Goal: Transaction & Acquisition: Purchase product/service

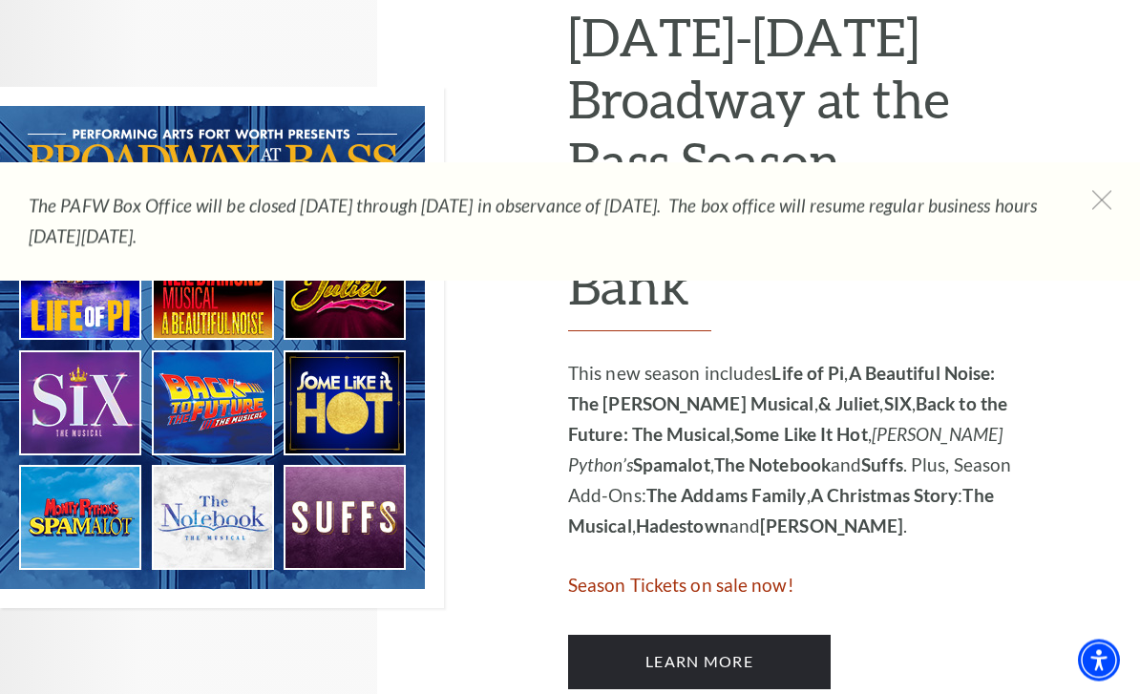
scroll to position [999, 0]
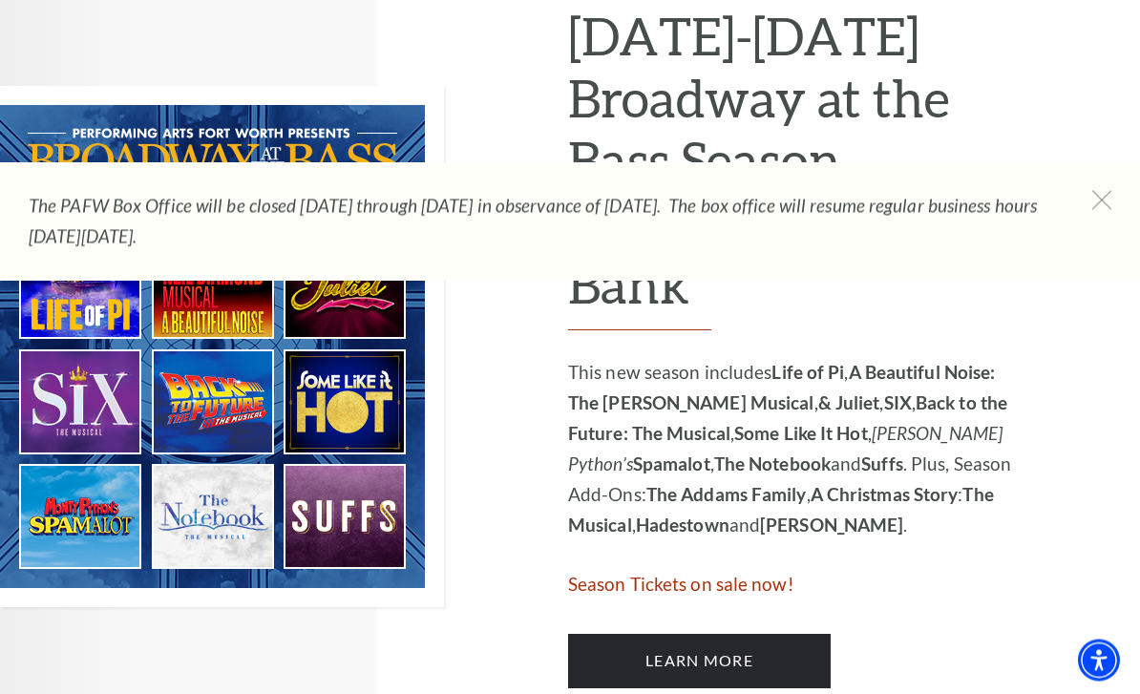
click at [729, 574] on span "Season Tickets on sale now!" at bounding box center [681, 585] width 226 height 22
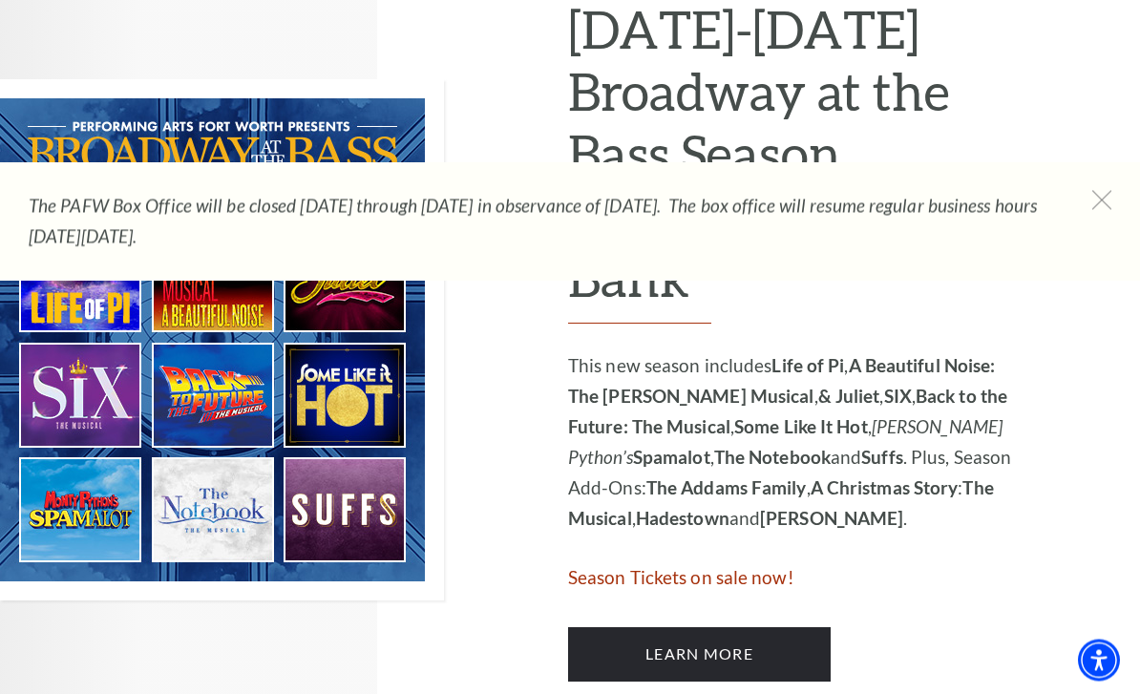
scroll to position [1002, 0]
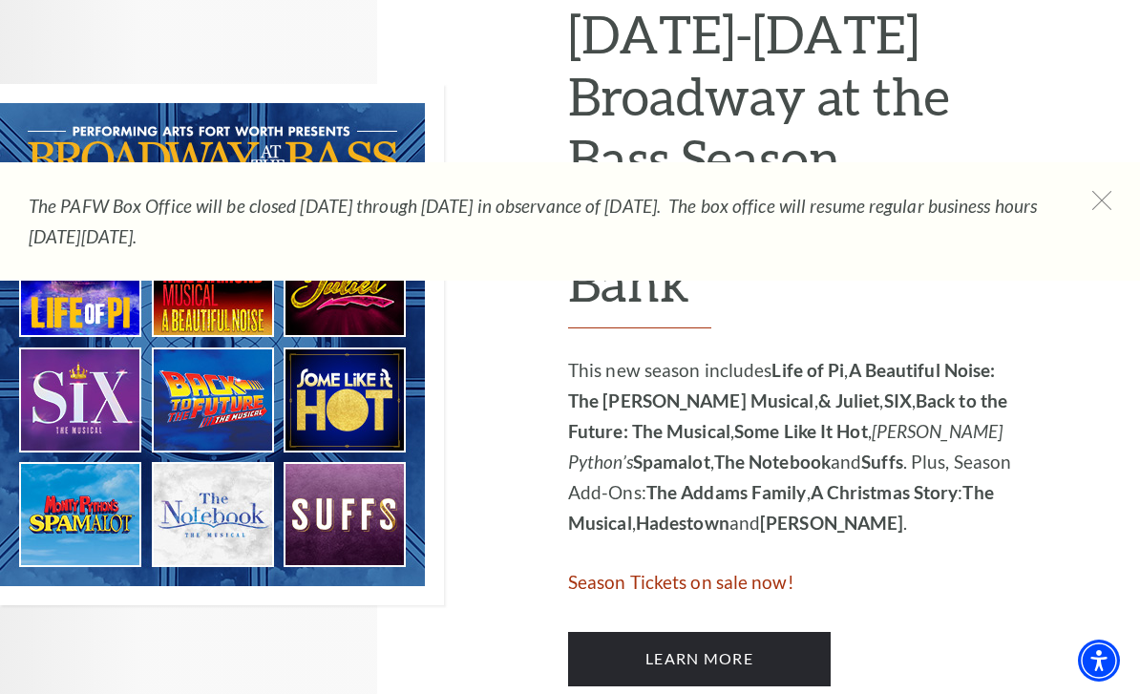
click at [670, 571] on span "Season Tickets on sale now!" at bounding box center [681, 582] width 226 height 22
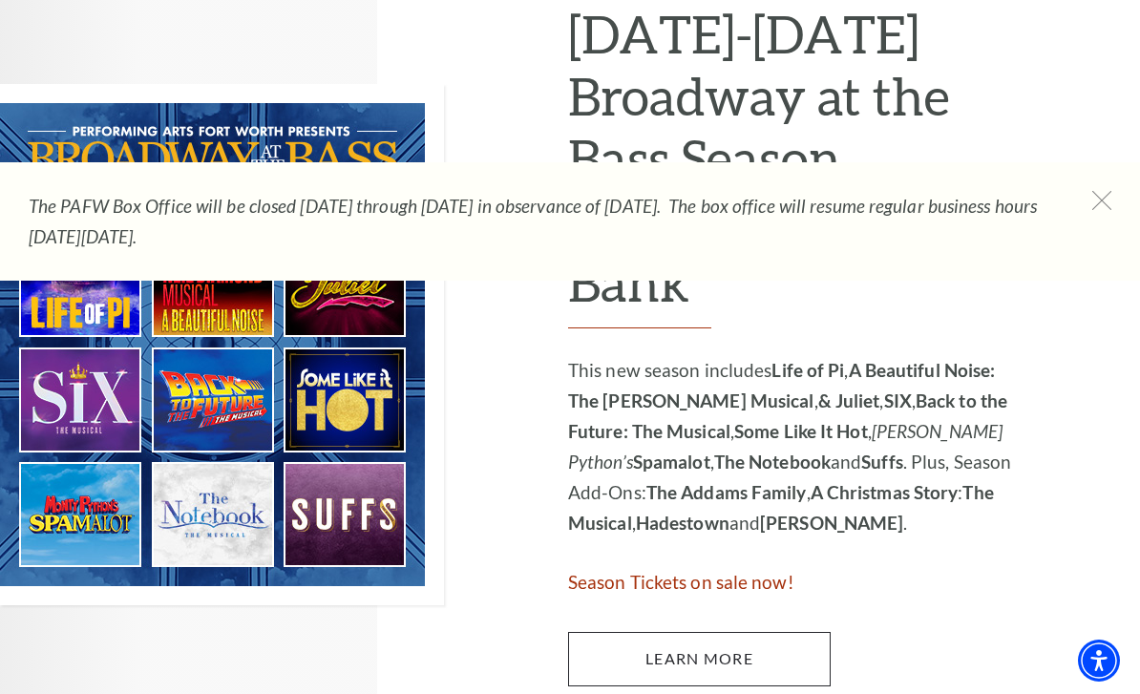
click at [748, 632] on link "Learn More" at bounding box center [699, 658] width 263 height 53
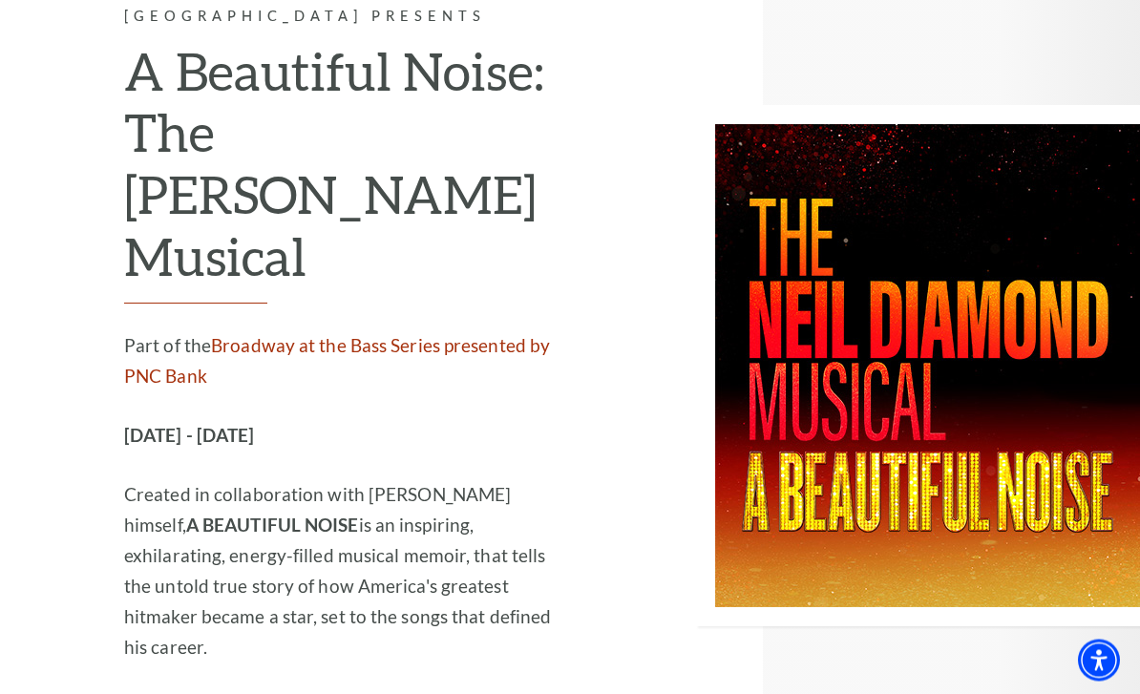
scroll to position [4772, 0]
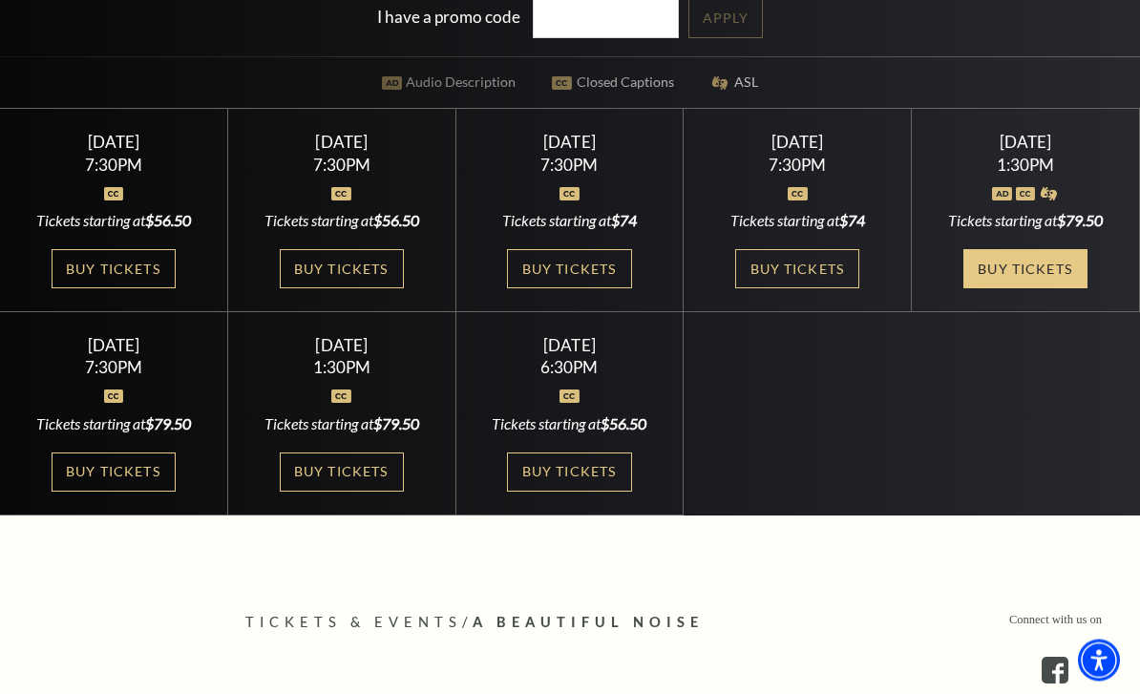
scroll to position [555, 0]
click at [1029, 288] on link "Buy Tickets" at bounding box center [1025, 268] width 124 height 39
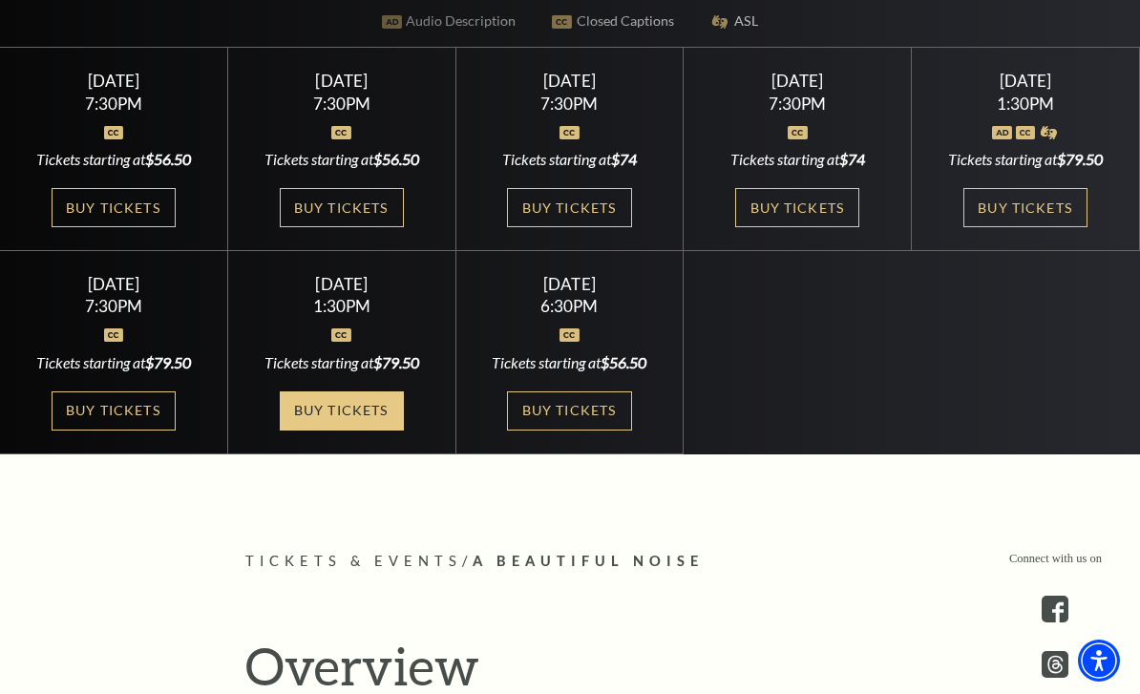
click at [327, 431] on link "Buy Tickets" at bounding box center [342, 410] width 124 height 39
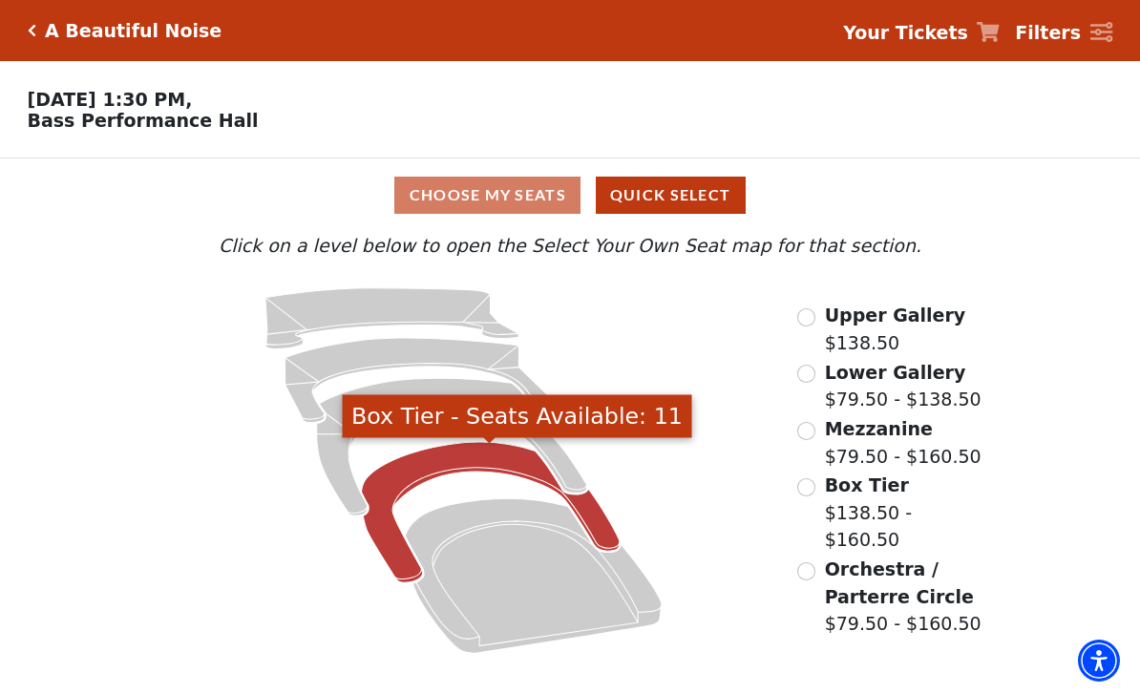
click at [466, 455] on icon "Box Tier - Seats Available: 11" at bounding box center [490, 512] width 258 height 140
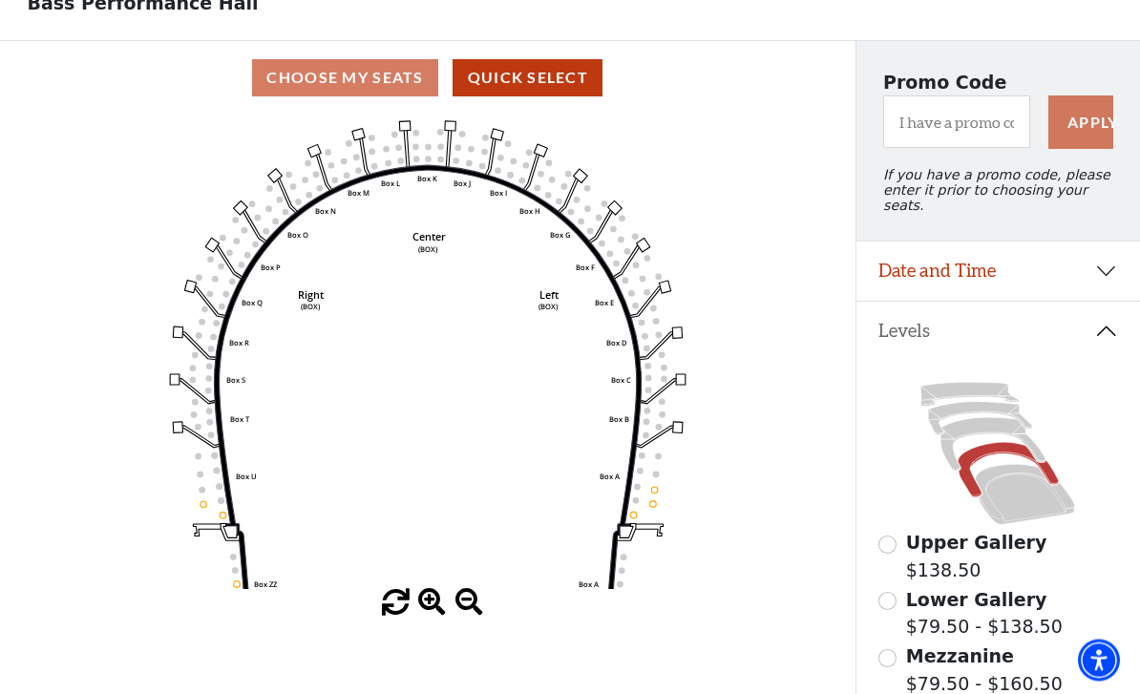
scroll to position [118, 0]
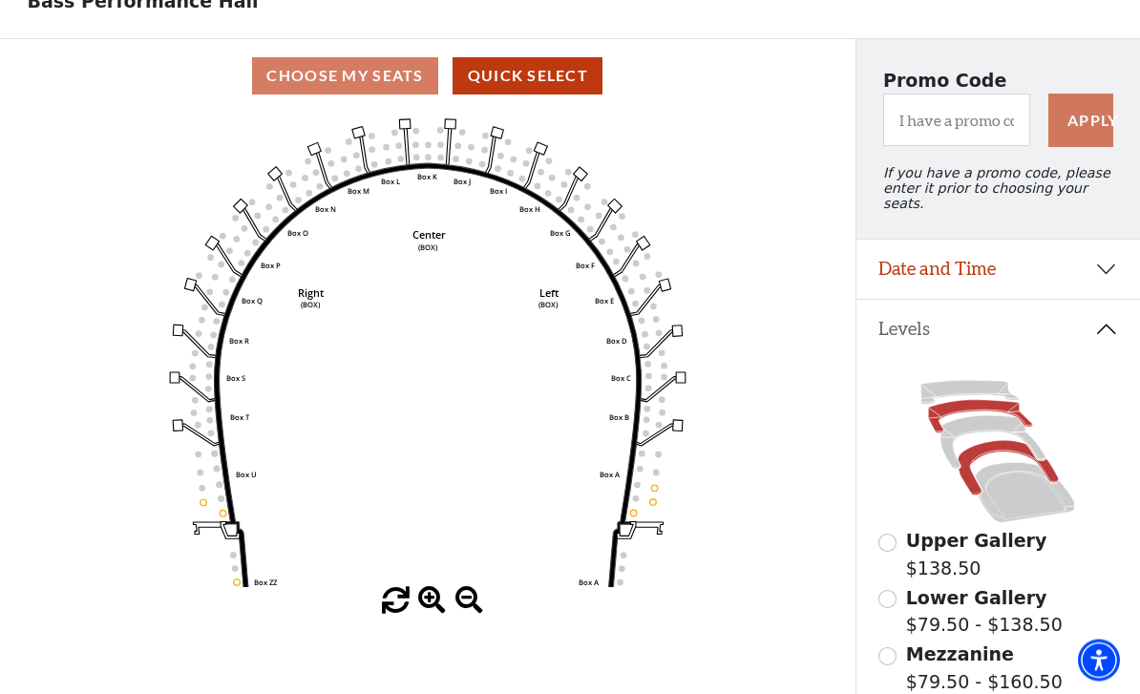
click at [964, 401] on icon at bounding box center [981, 417] width 104 height 33
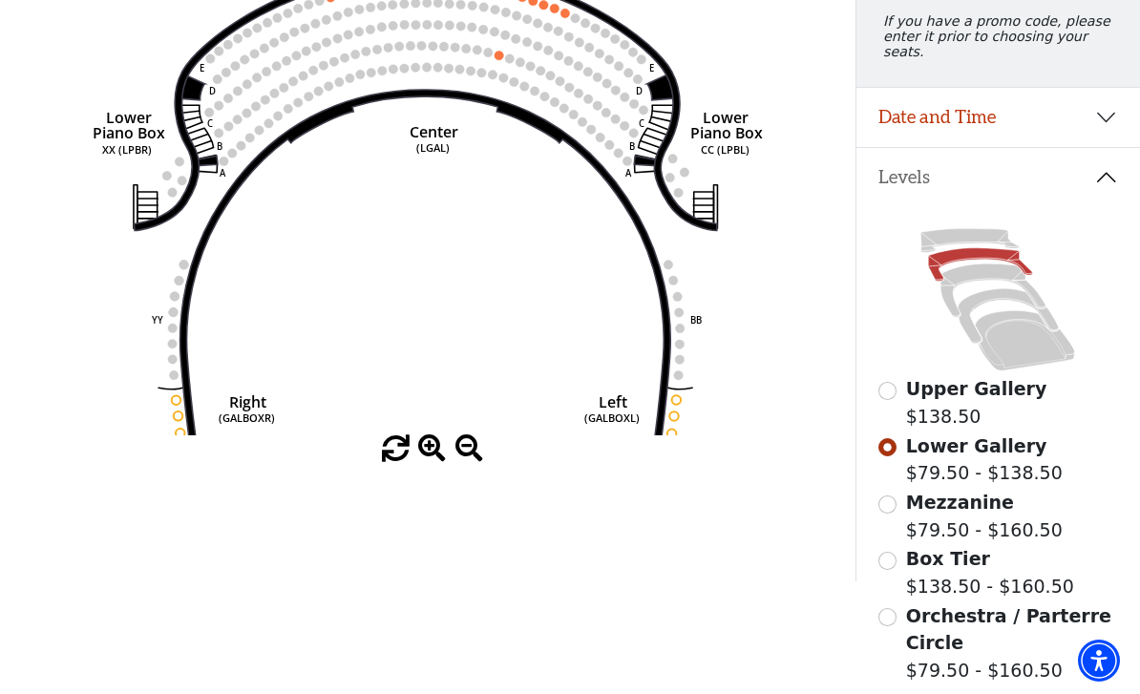
scroll to position [270, 0]
click at [978, 440] on span "Lower Gallery" at bounding box center [976, 446] width 141 height 21
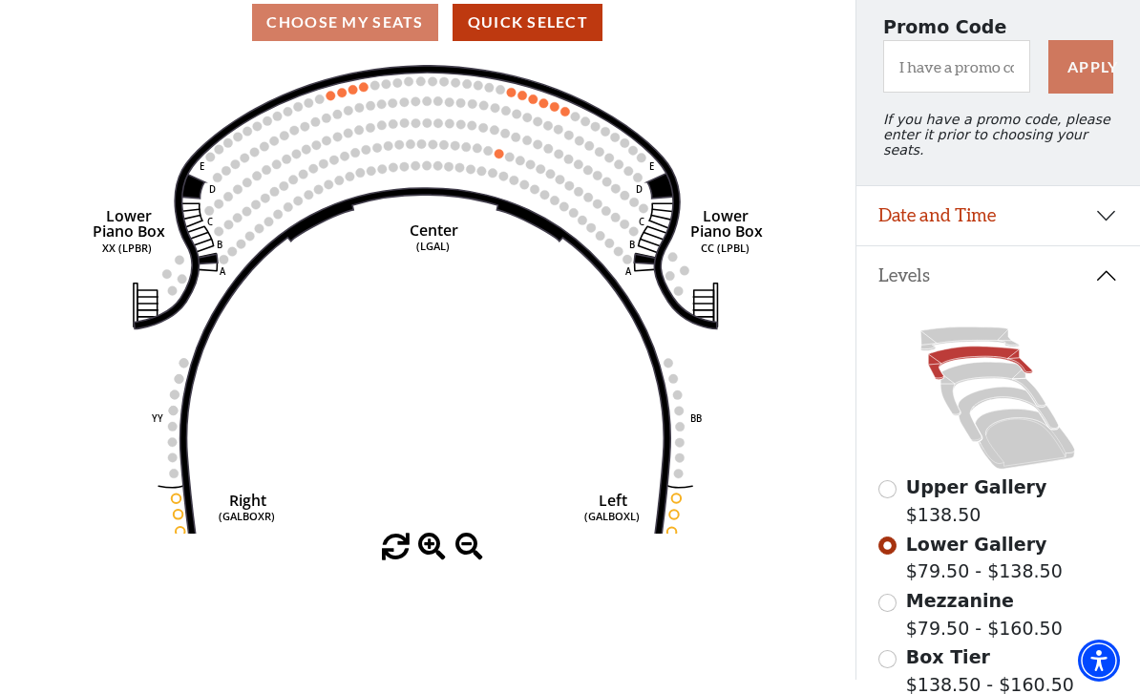
scroll to position [172, 0]
click at [372, 91] on circle at bounding box center [375, 86] width 10 height 10
click at [366, 89] on circle at bounding box center [364, 88] width 10 height 10
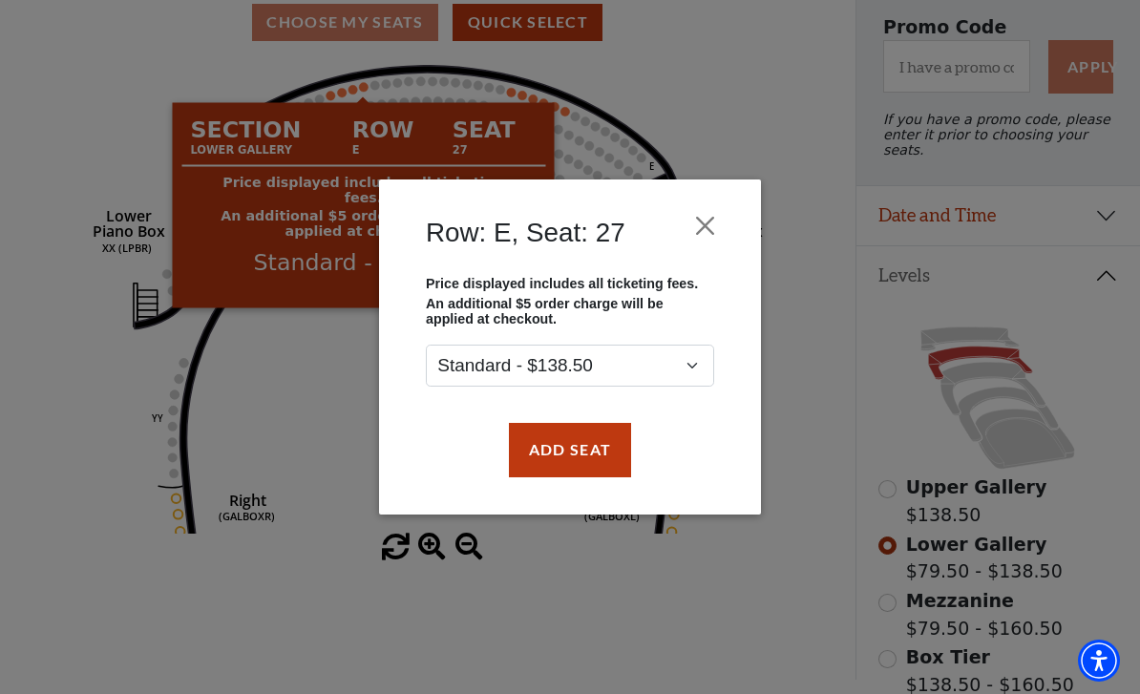
click at [344, 418] on div "Row: E, Seat: 27 Price displayed includes all ticketing fees. An additional $5 …" at bounding box center [570, 347] width 1140 height 694
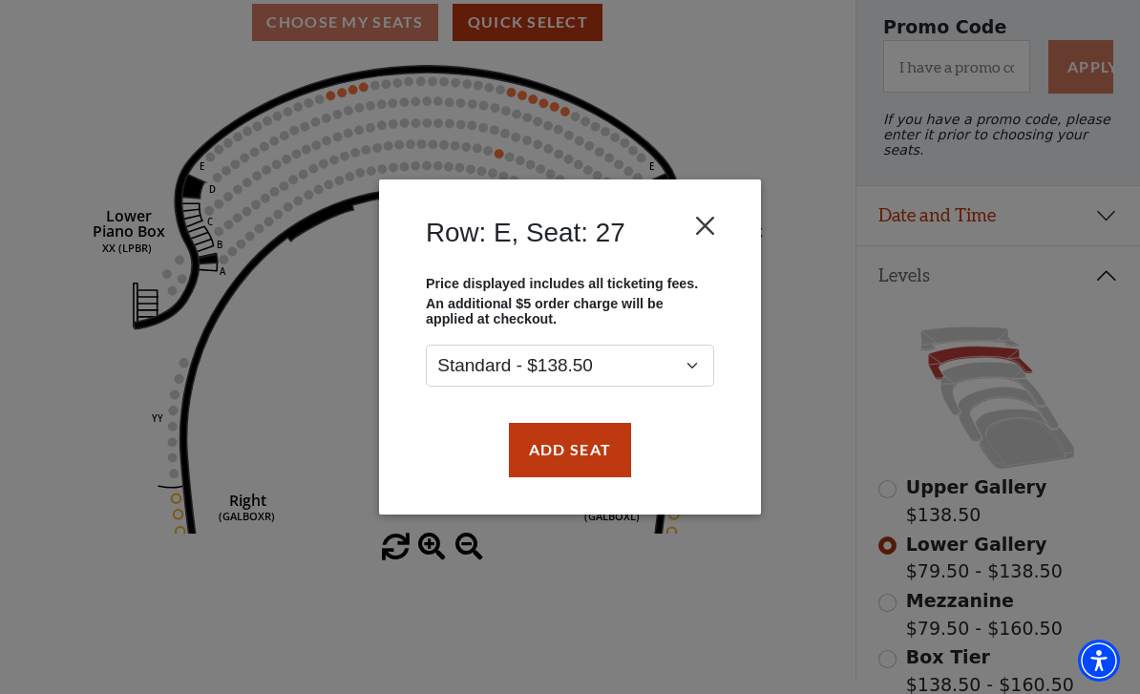
click at [722, 219] on button "Close" at bounding box center [705, 226] width 36 height 36
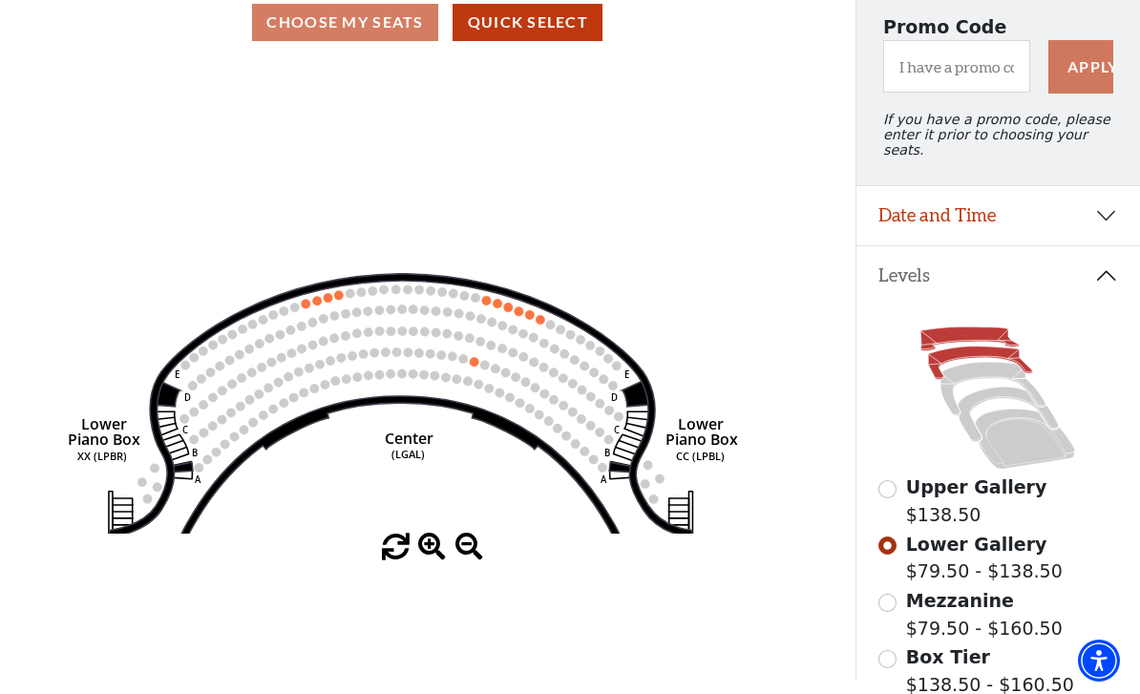
click at [940, 327] on icon at bounding box center [970, 339] width 98 height 24
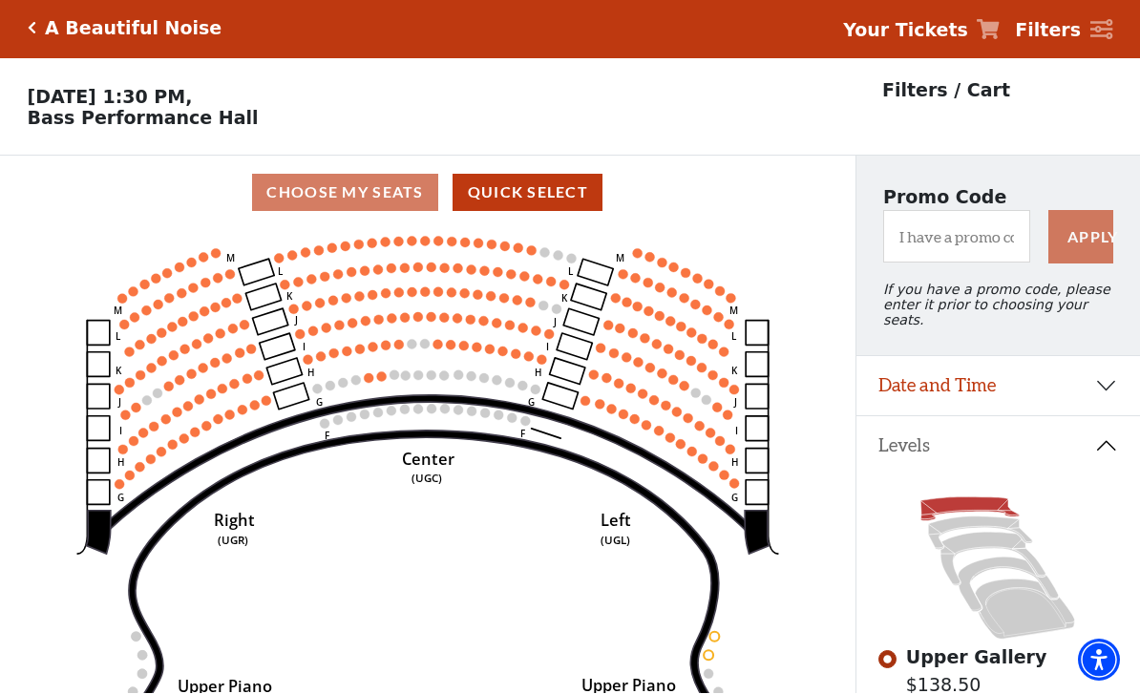
scroll to position [3, 0]
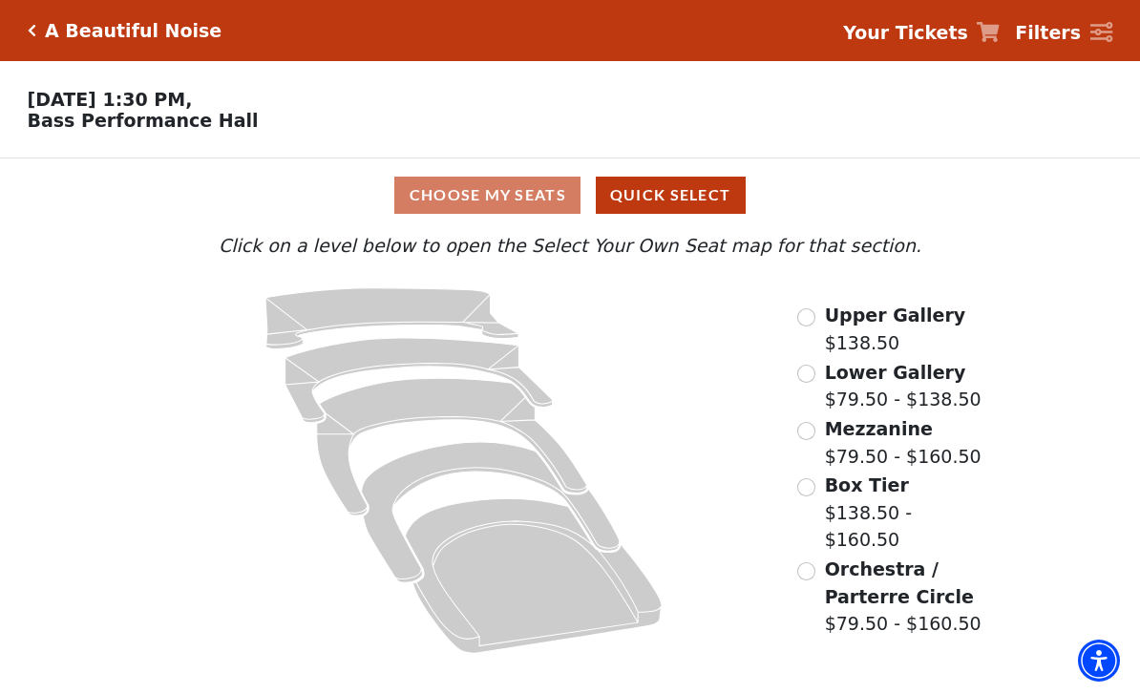
click at [873, 326] on span "Upper Gallery" at bounding box center [895, 315] width 141 height 21
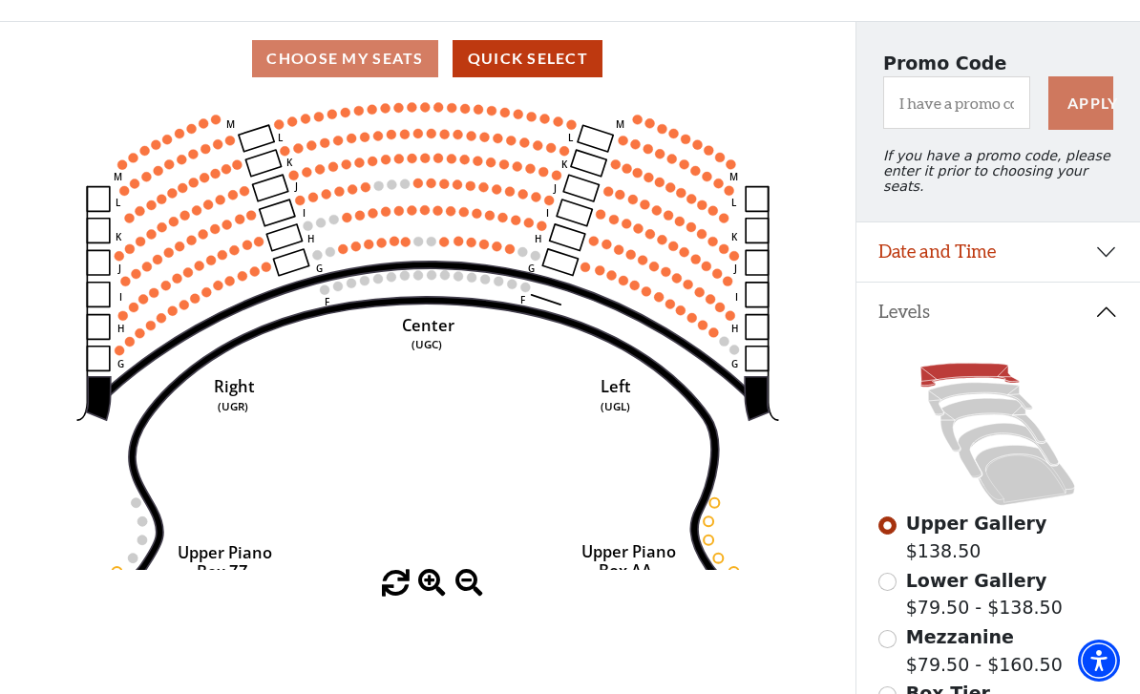
scroll to position [139, 0]
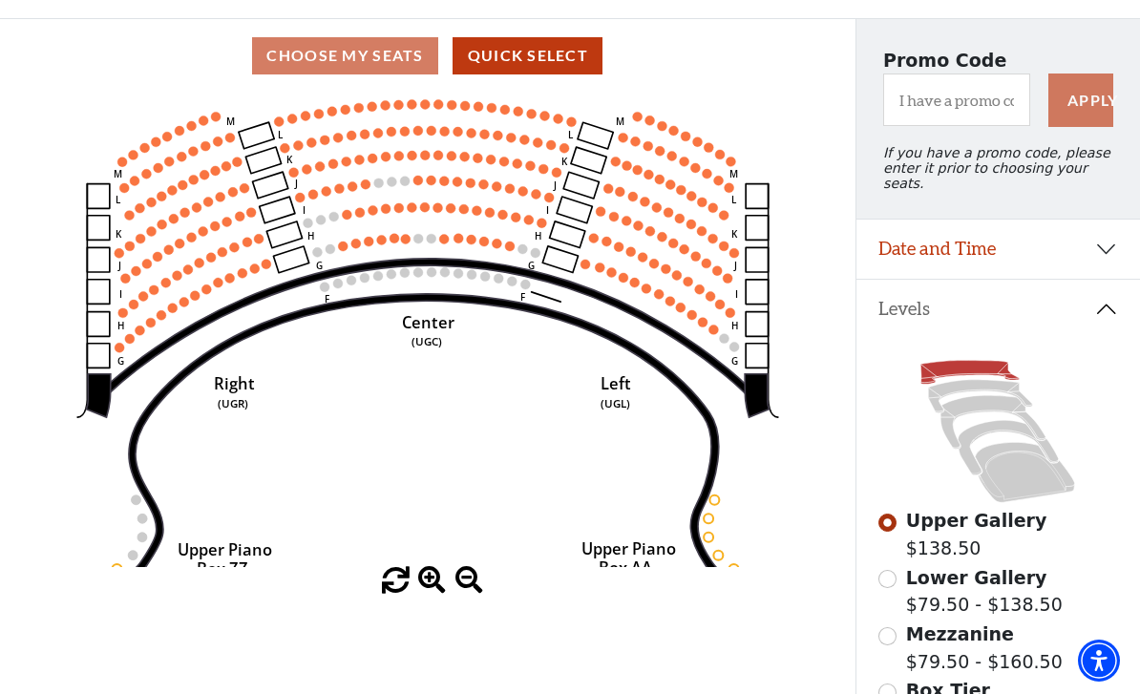
click at [897, 572] on input "Lower Gallery$79.50 - $138.50\a" at bounding box center [887, 579] width 18 height 18
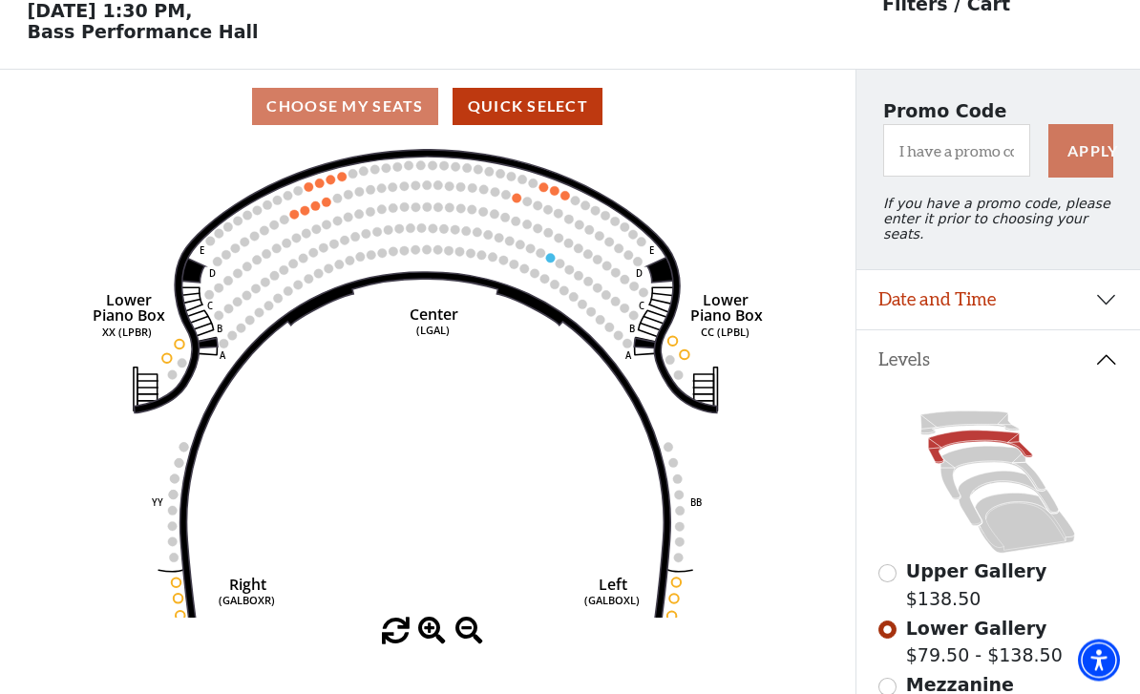
scroll to position [89, 0]
click at [334, 183] on circle at bounding box center [331, 180] width 10 height 10
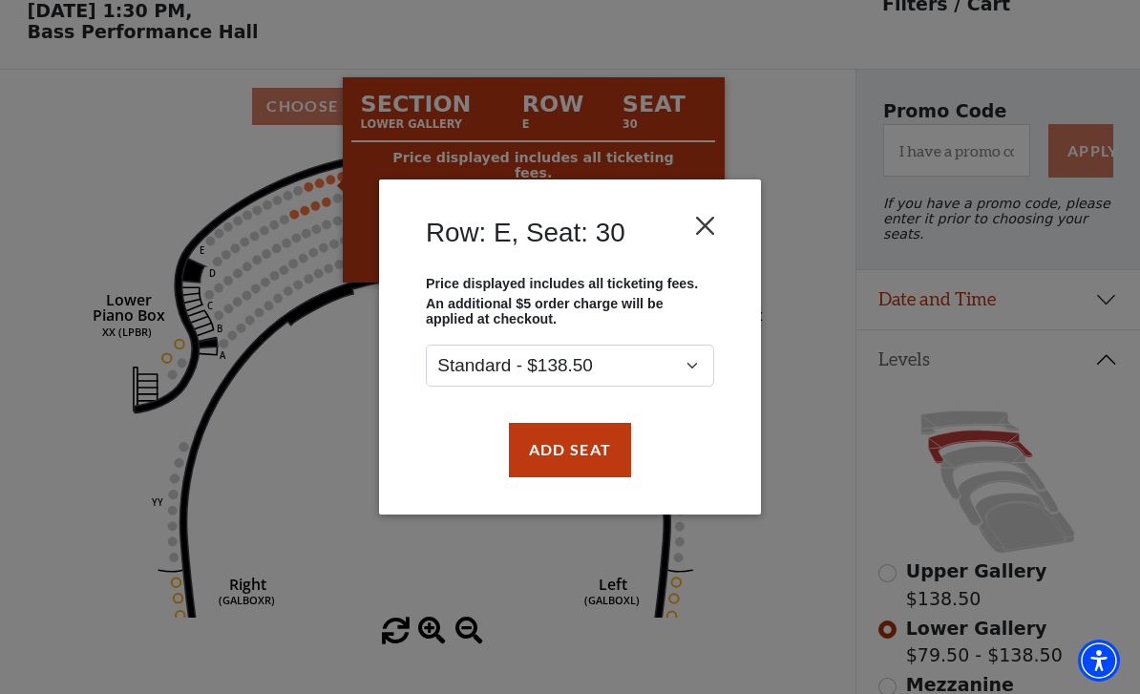
click at [707, 222] on button "Close" at bounding box center [705, 226] width 36 height 36
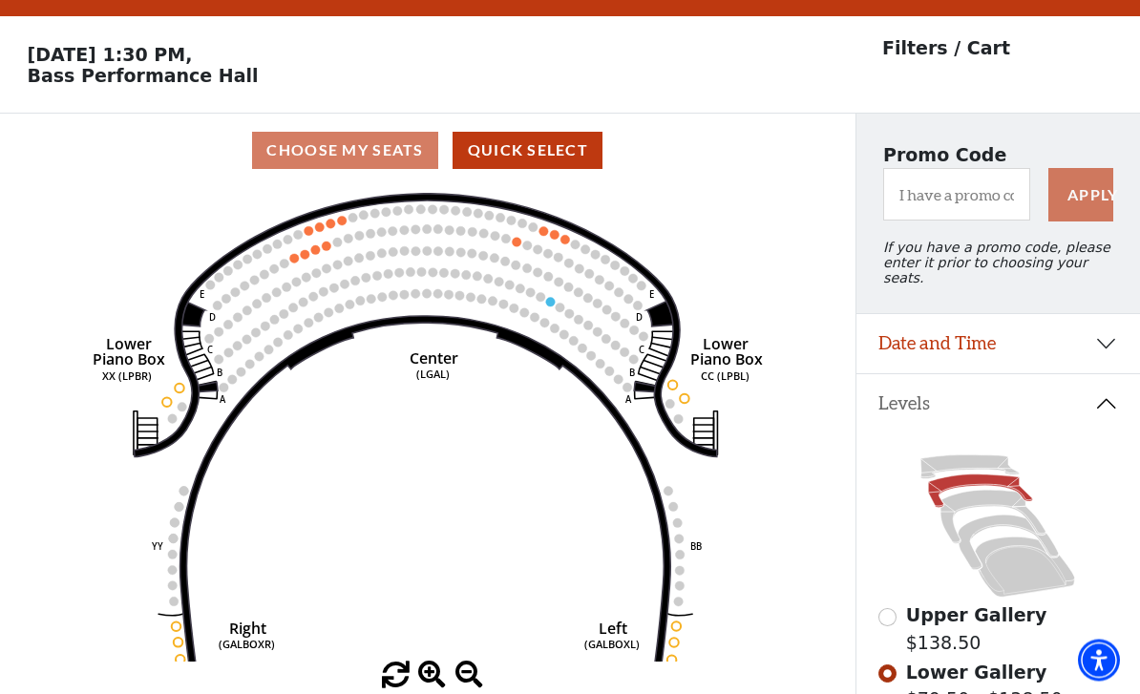
scroll to position [0, 0]
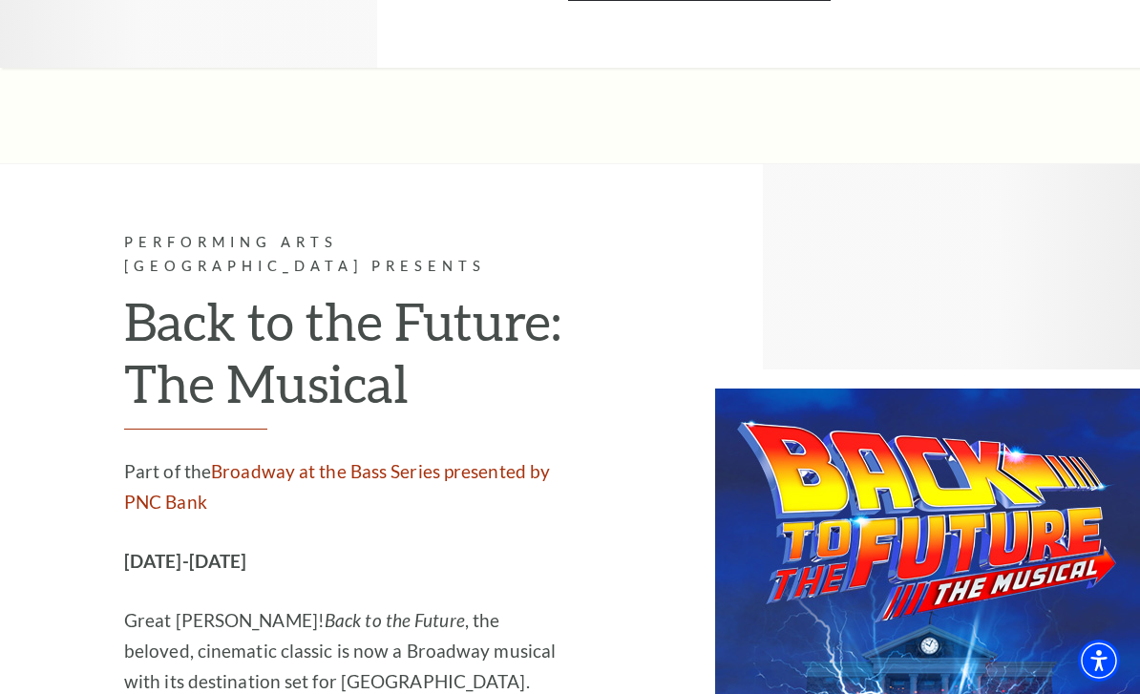
scroll to position [8293, 0]
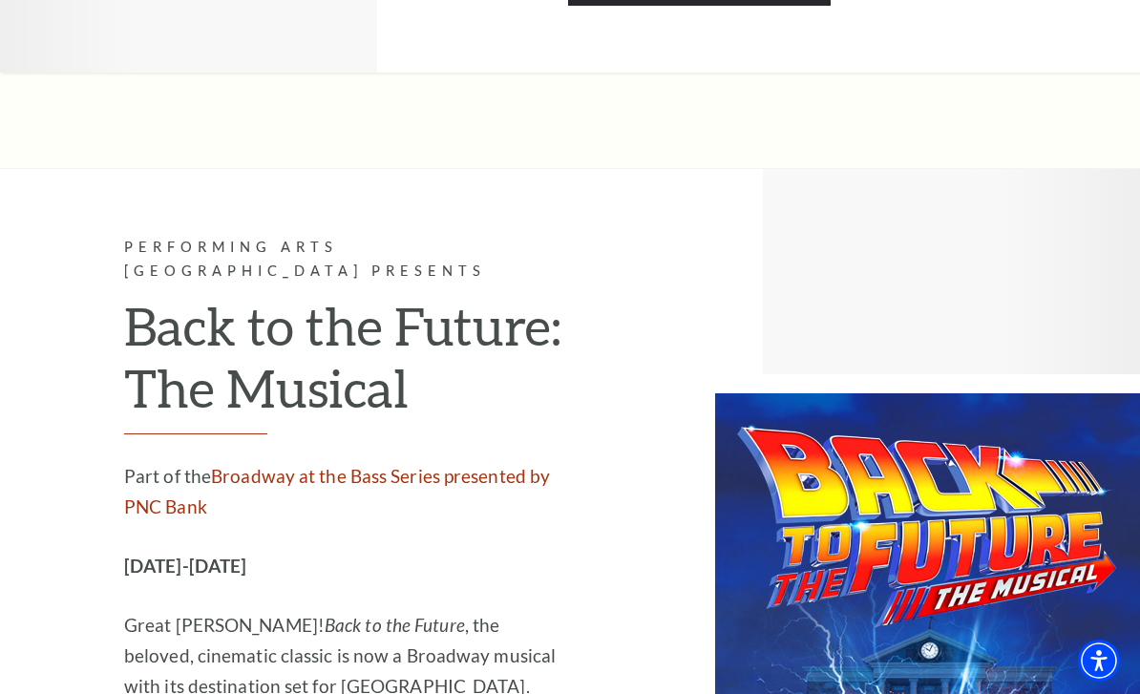
click at [903, 374] on img at bounding box center [918, 634] width 444 height 521
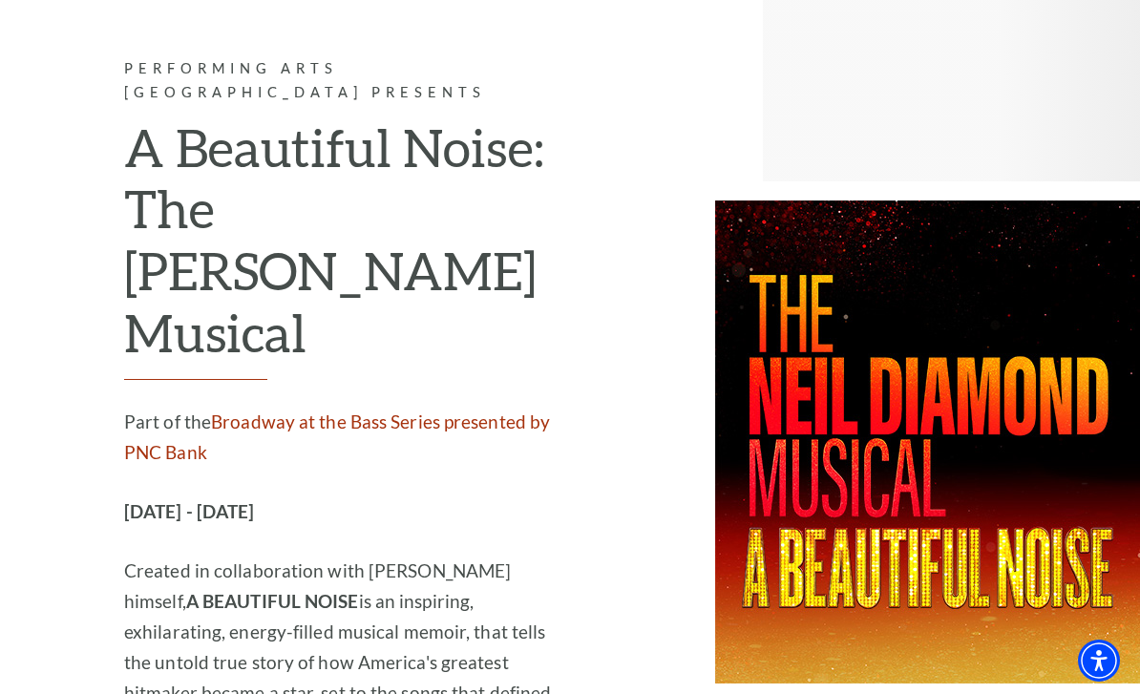
scroll to position [4725, 0]
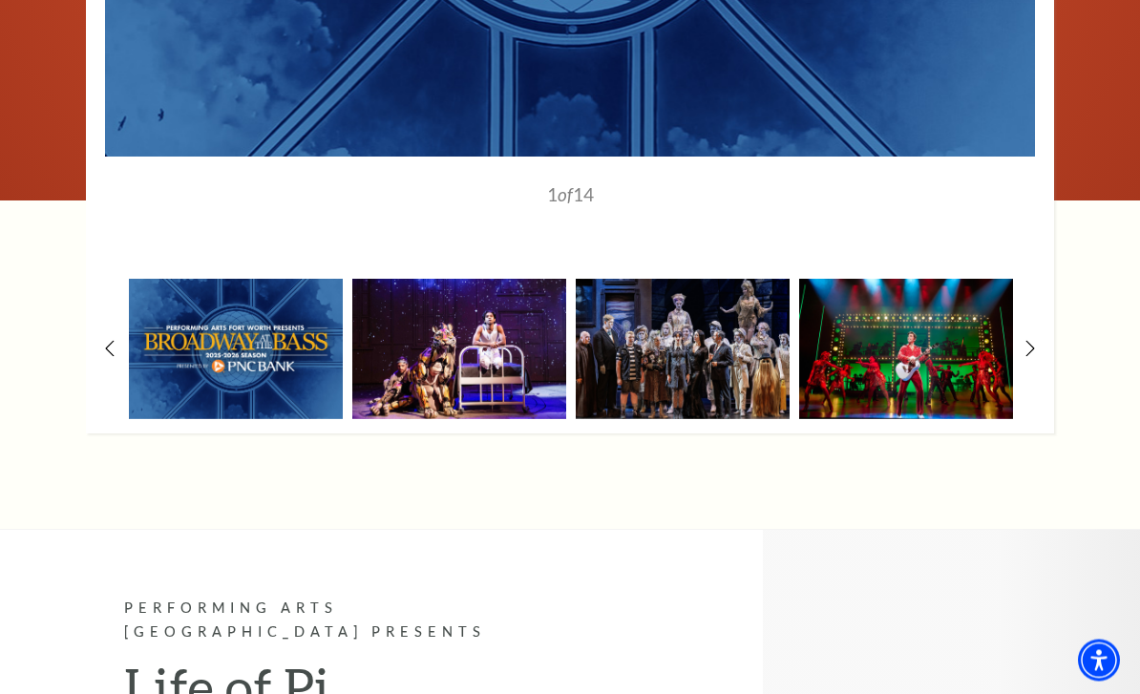
scroll to position [1797, 0]
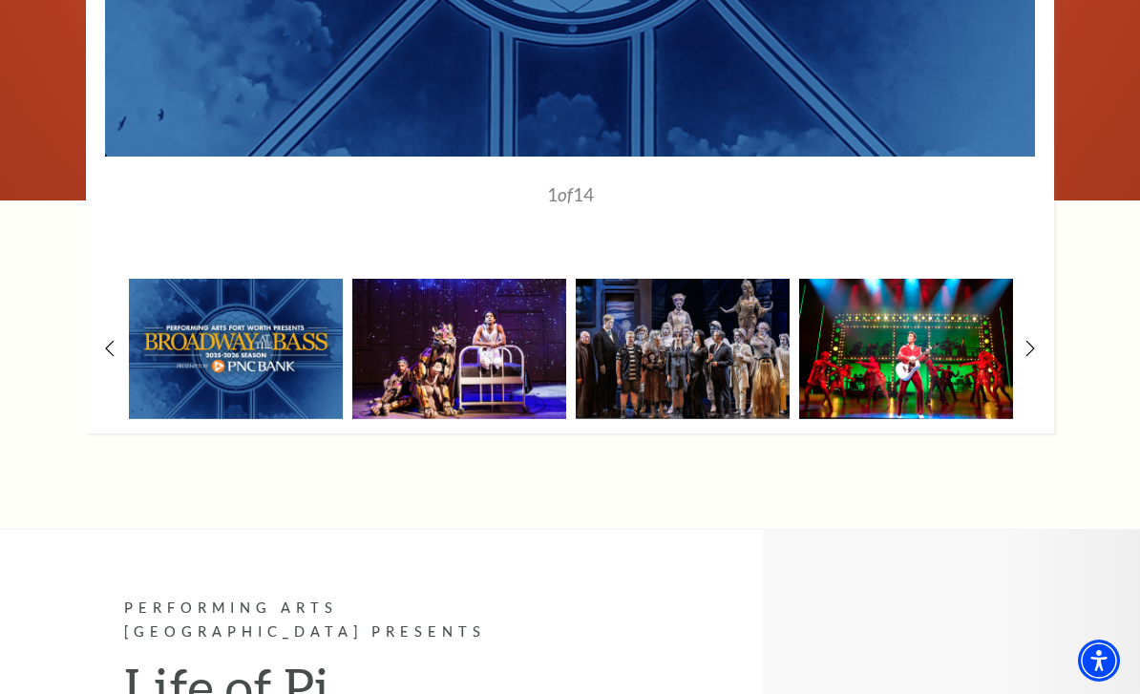
click at [935, 303] on img at bounding box center [906, 349] width 214 height 140
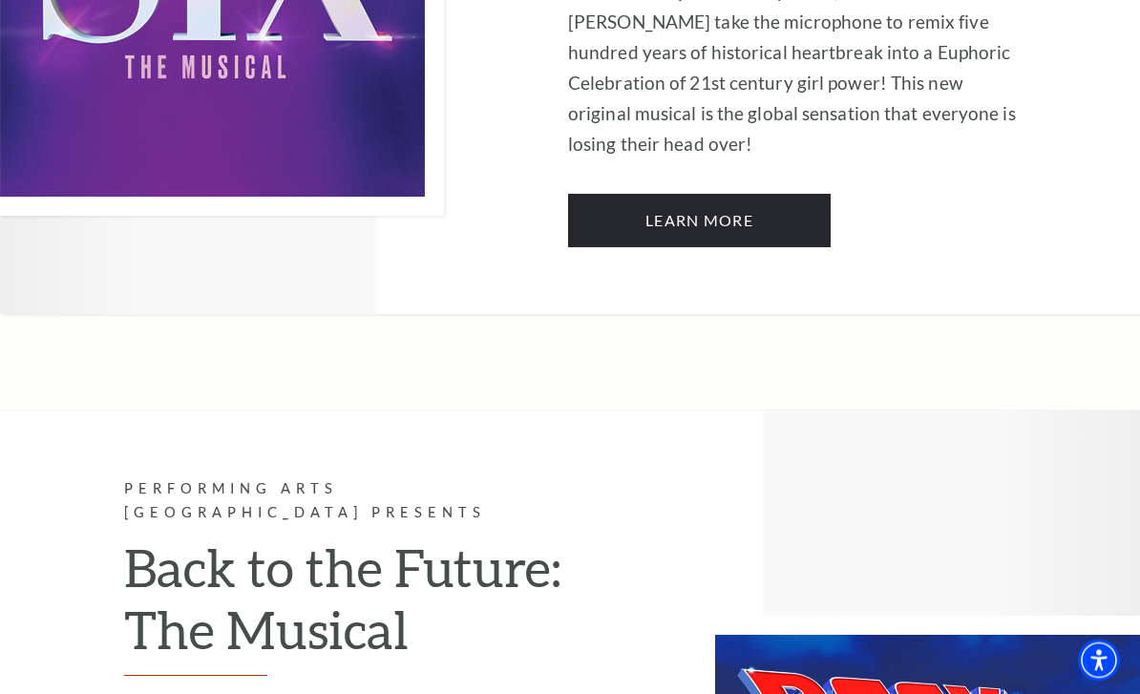
scroll to position [8001, 0]
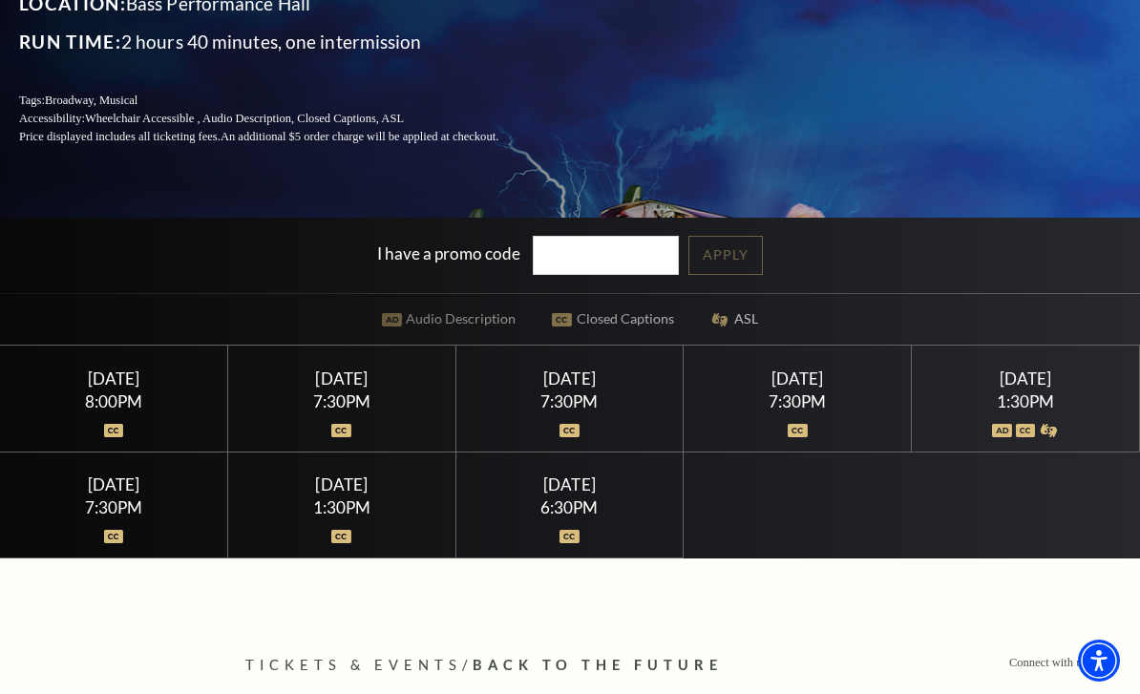
scroll to position [319, 0]
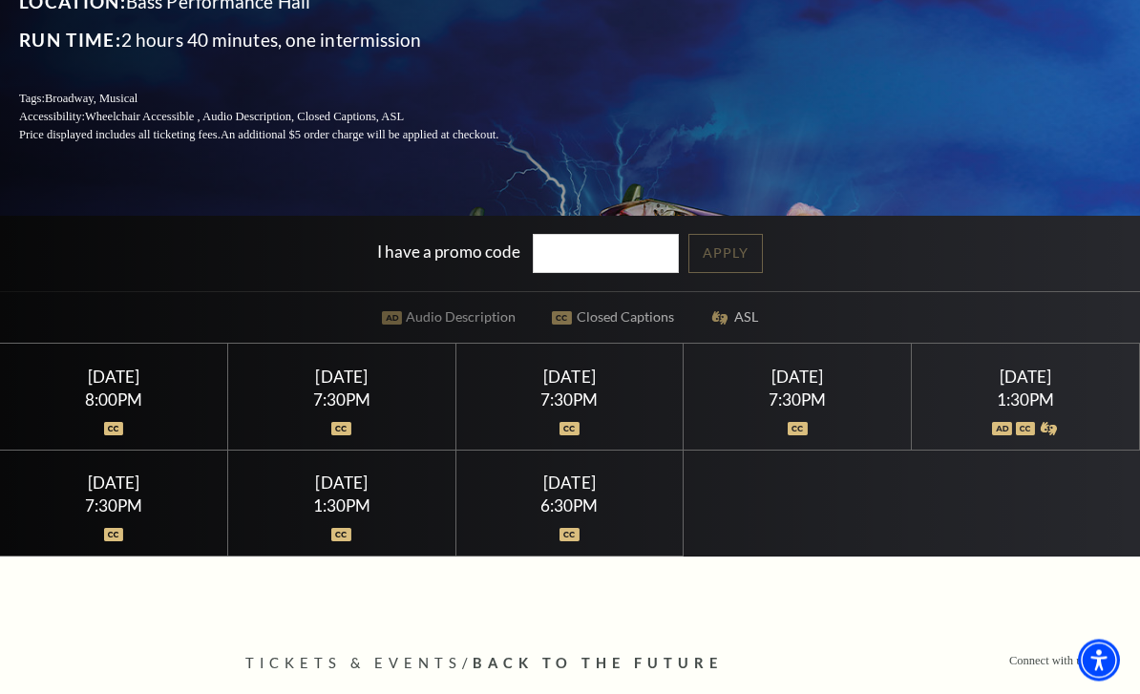
click at [336, 515] on div "1:30PM" at bounding box center [341, 506] width 181 height 16
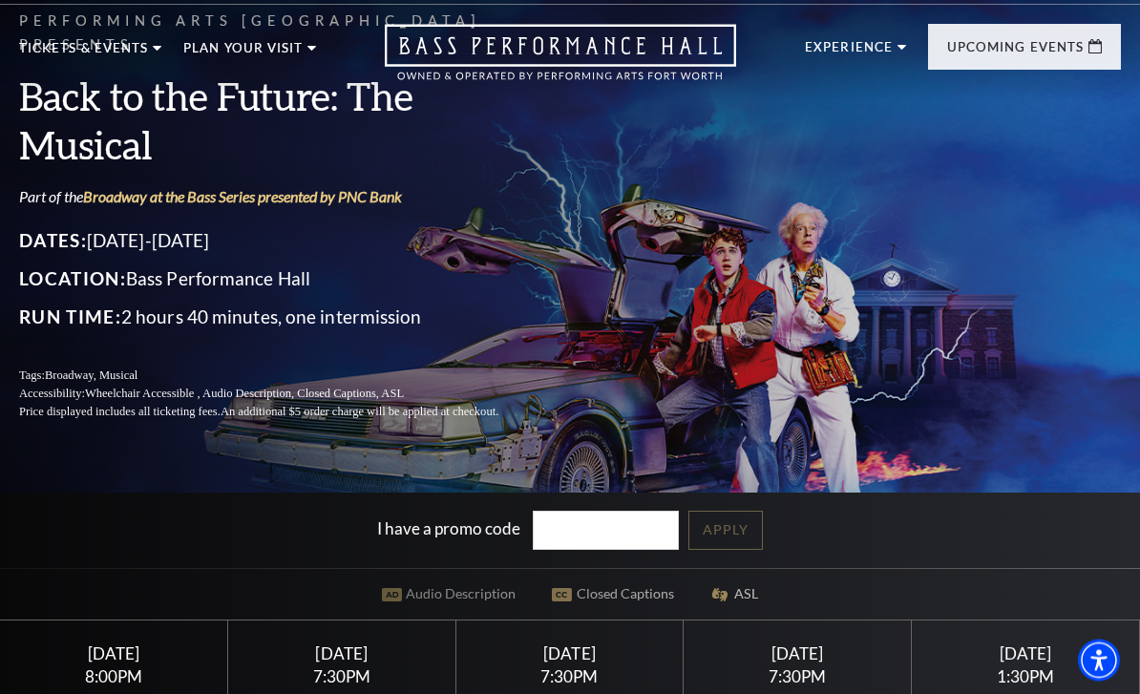
scroll to position [0, 0]
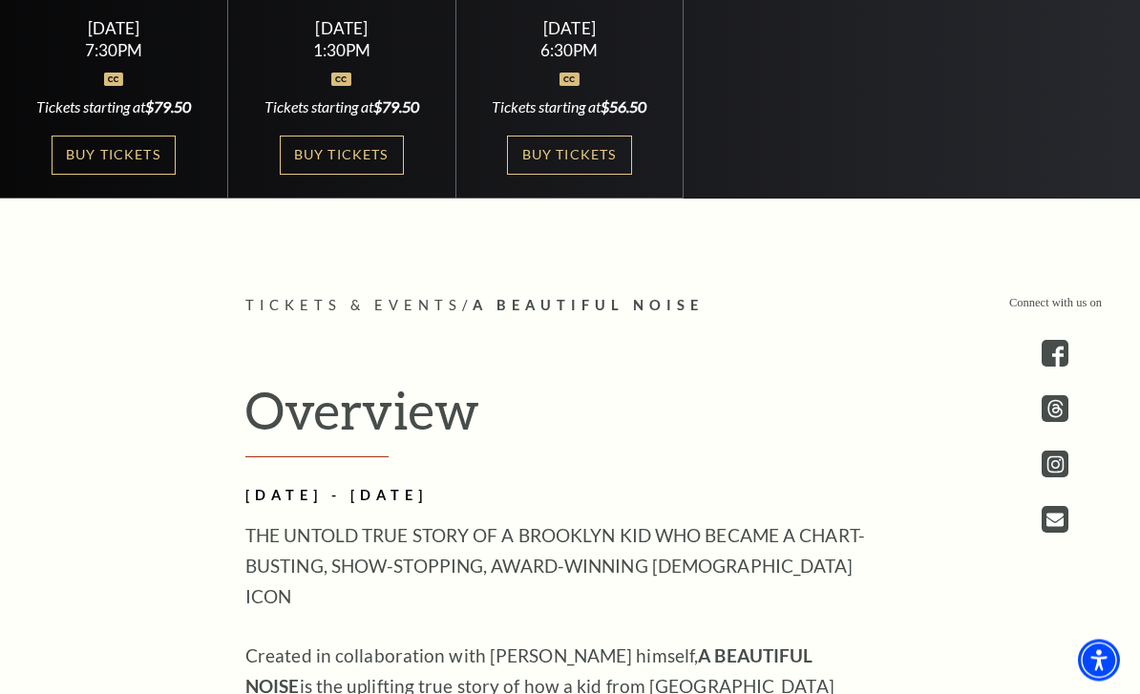
scroll to position [846, 0]
